Goal: Task Accomplishment & Management: Manage account settings

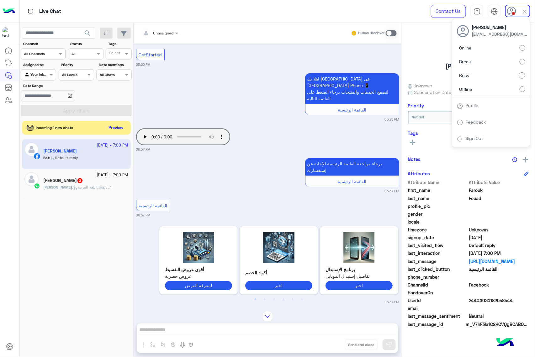
scroll to position [729, 0]
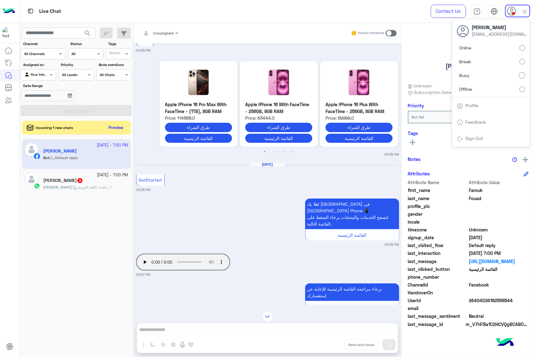
click at [62, 200] on div "[DATE] - 7:00 PM [PERSON_NAME] Bot : Default reply [DATE] - 7:00 PM [PERSON_NAM…" at bounding box center [76, 248] width 113 height 223
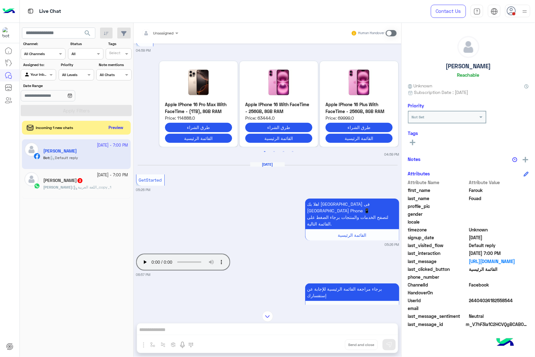
click at [77, 183] on div "Rowan 3" at bounding box center [85, 181] width 85 height 7
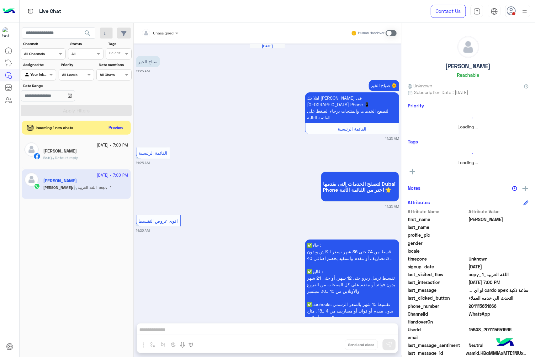
scroll to position [677, 0]
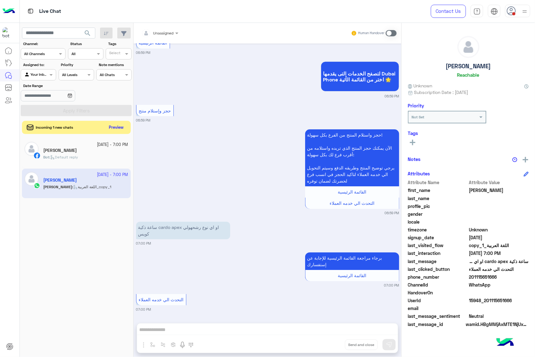
click at [112, 128] on button "Preview" at bounding box center [116, 128] width 19 height 8
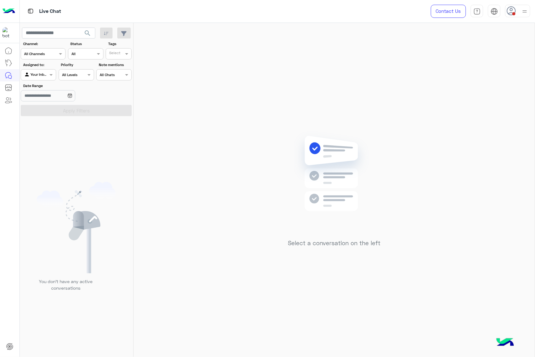
click at [515, 18] on div "Contact Us Help Center عربي English" at bounding box center [477, 11] width 113 height 23
click at [517, 14] on div at bounding box center [517, 11] width 25 height 13
click at [514, 43] on label "Online" at bounding box center [491, 47] width 68 height 11
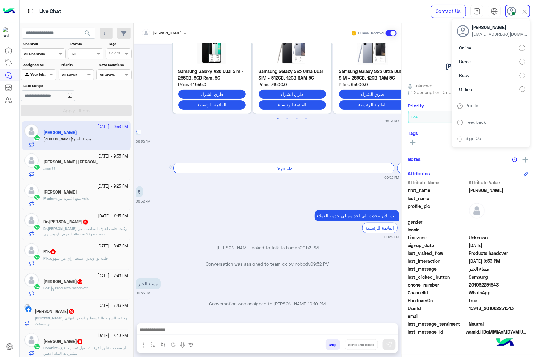
scroll to position [64, 0]
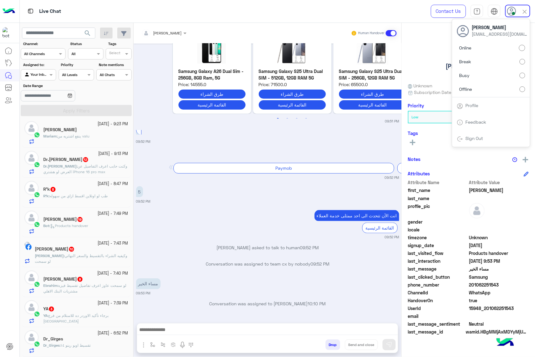
click at [88, 37] on span "search" at bounding box center [88, 33] width 8 height 8
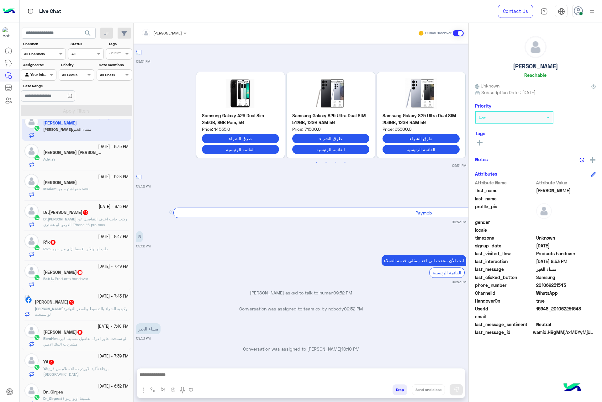
scroll to position [0, 0]
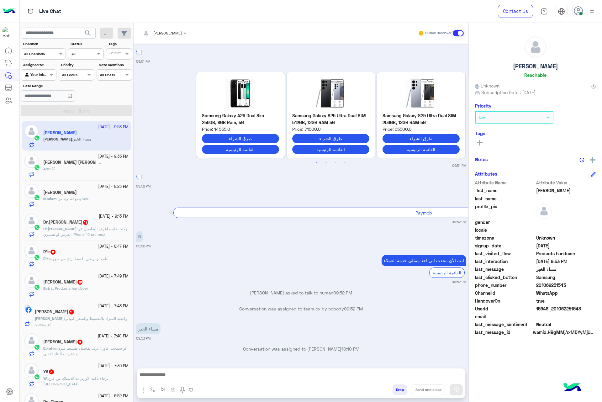
click at [90, 32] on span "search" at bounding box center [88, 33] width 8 height 8
click at [534, 13] on img at bounding box center [592, 12] width 8 height 8
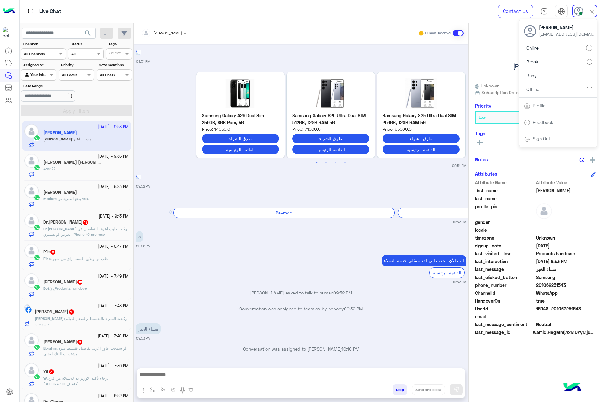
click at [534, 74] on label "Busy" at bounding box center [558, 75] width 68 height 11
click at [89, 29] on div "search Channel: Channel All Channels Status Channel All Tags Select Assigned to…" at bounding box center [77, 213] width 114 height 381
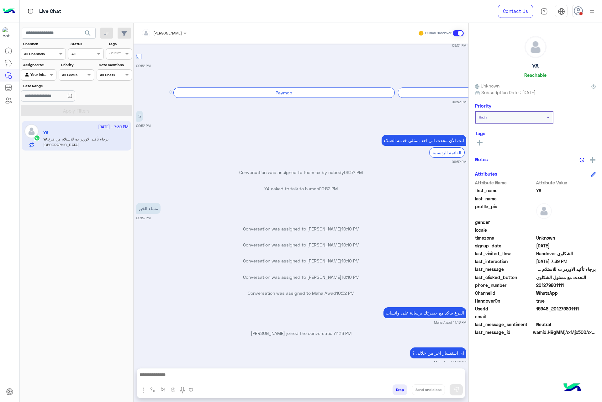
scroll to position [4541, 0]
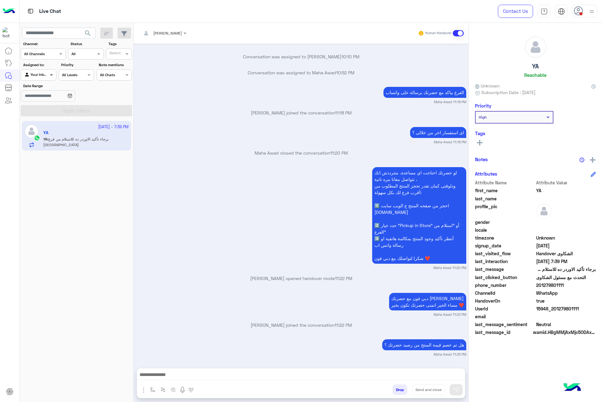
click at [55, 76] on span at bounding box center [52, 74] width 8 height 7
click at [90, 90] on div "Date Range" at bounding box center [57, 93] width 73 height 20
click at [85, 75] on div at bounding box center [76, 74] width 35 height 6
click at [86, 55] on input "text" at bounding box center [78, 53] width 14 height 6
click at [94, 80] on div "Opened" at bounding box center [85, 79] width 35 height 12
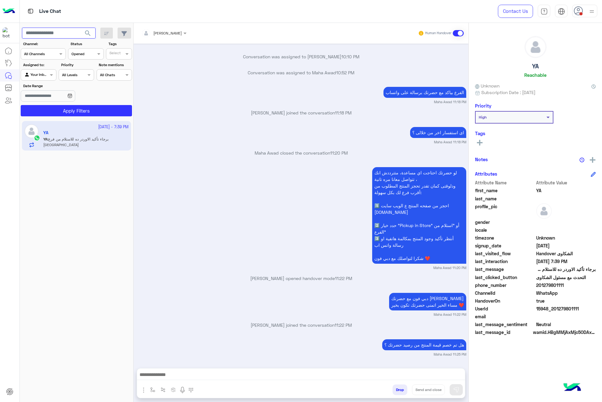
click at [69, 37] on input "text" at bounding box center [59, 33] width 74 height 11
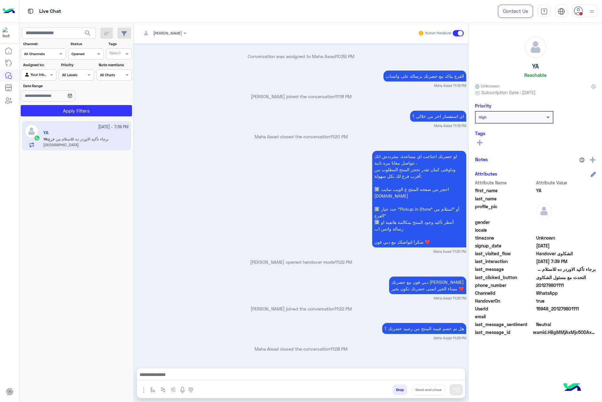
click at [144, 158] on div "لو حضرتك احتاجت اي مساعدة، متترددش انك تتواصل معانا مره تانية ، ودلوقتى كمان تق…" at bounding box center [301, 201] width 330 height 105
click at [534, 10] on icon at bounding box center [578, 10] width 9 height 9
click at [534, 45] on label "Online" at bounding box center [558, 47] width 68 height 11
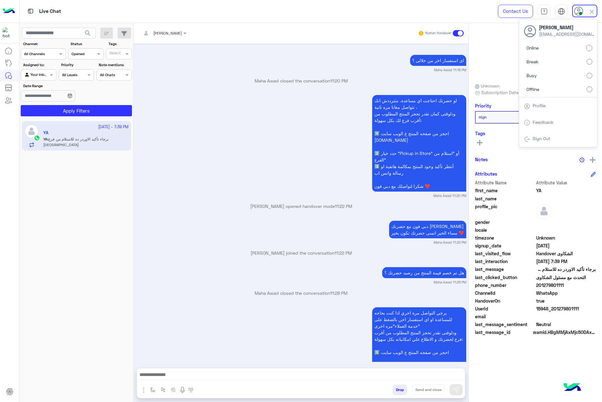
scroll to position [4700, 0]
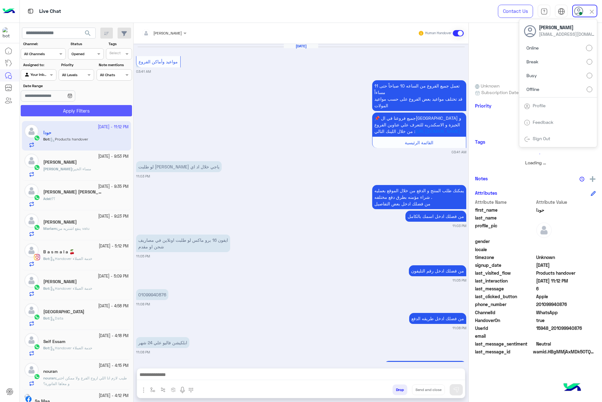
scroll to position [744, 0]
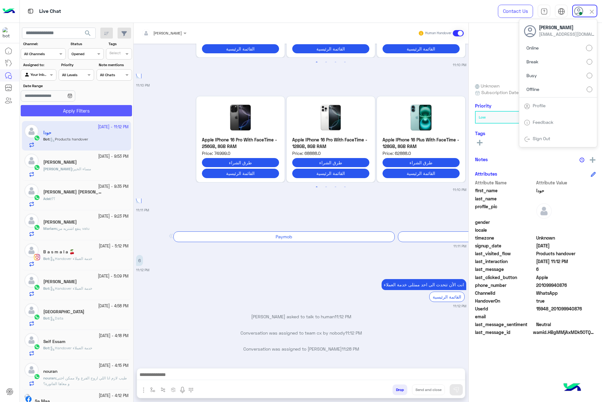
click at [58, 114] on div "search Channel: Channel All Channels Status Channel Opened Tags Select Assigned…" at bounding box center [77, 213] width 114 height 381
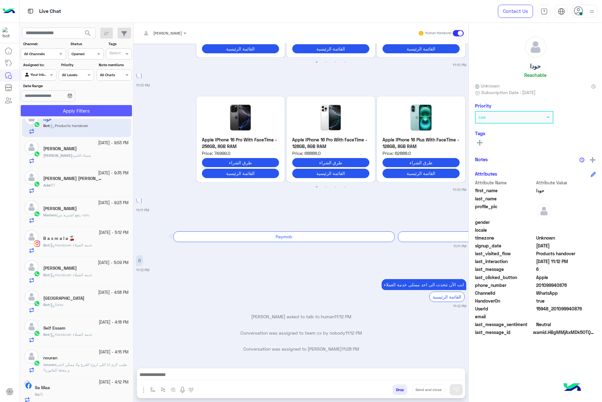
scroll to position [20, 0]
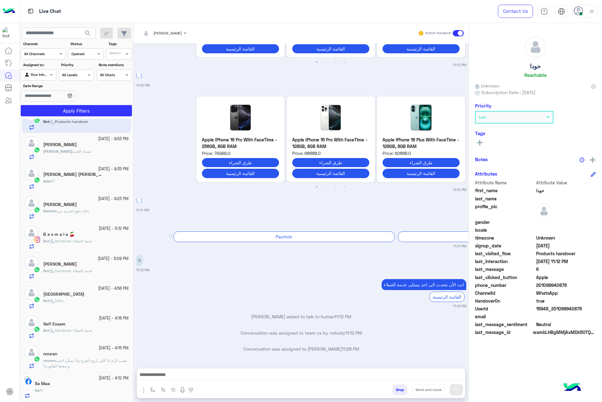
click at [99, 357] on small "[DATE] - 4:12 PM" at bounding box center [114, 378] width 30 height 6
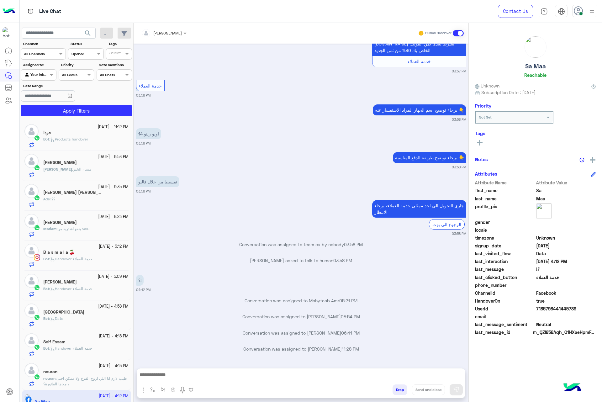
scroll to position [20, 0]
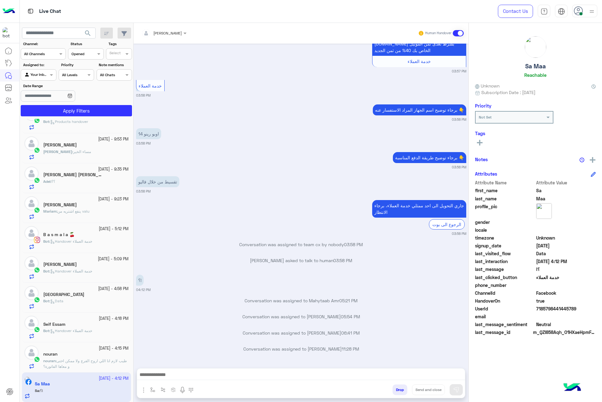
click at [534, 13] on img at bounding box center [592, 12] width 8 height 8
click at [534, 76] on label "Busy" at bounding box center [558, 75] width 68 height 11
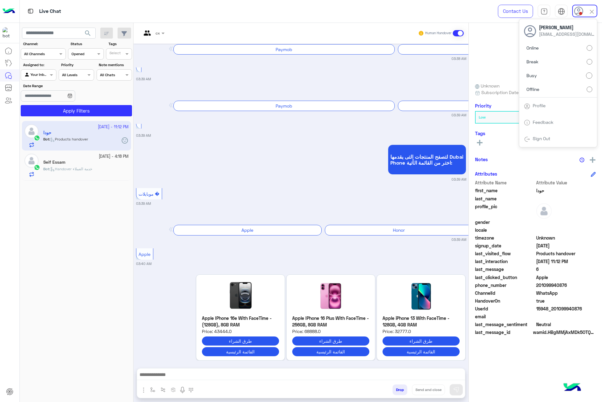
scroll to position [1254, 0]
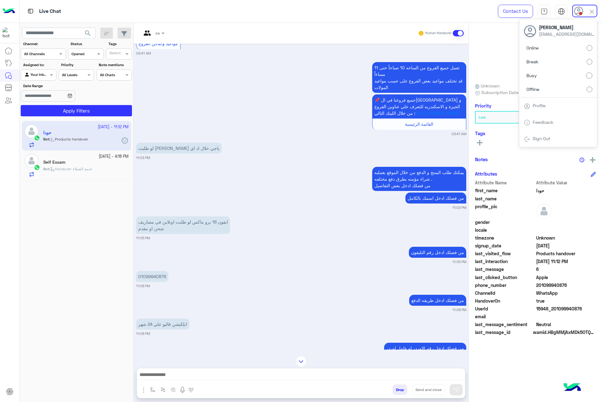
click at [534, 89] on label "Offline" at bounding box center [558, 88] width 68 height 11
